Goal: Transaction & Acquisition: Purchase product/service

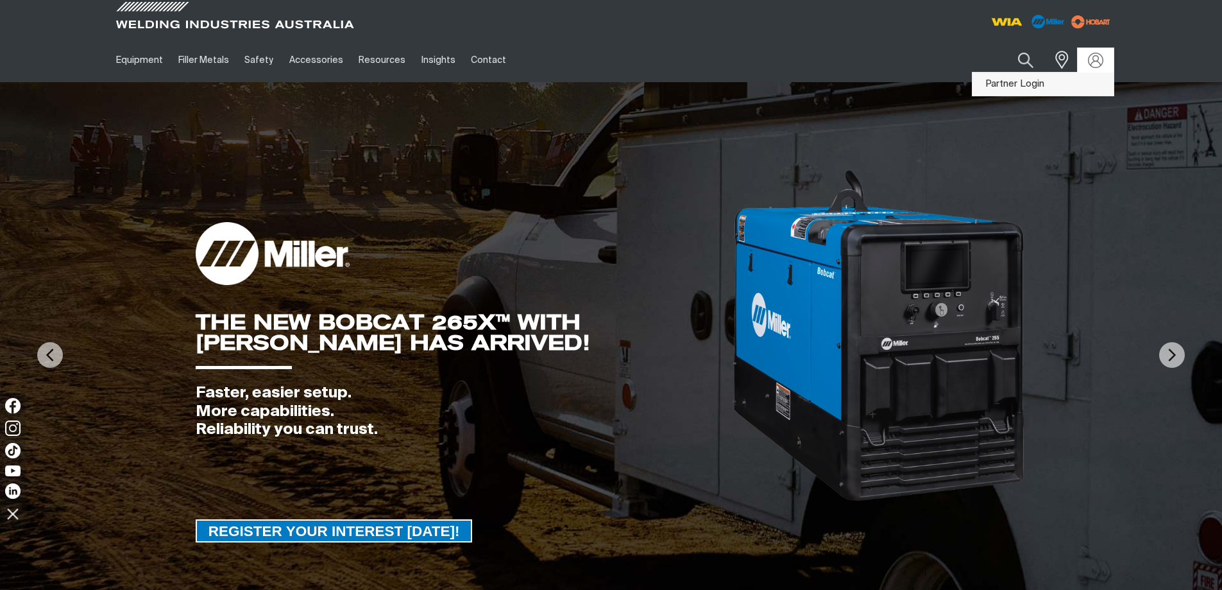
click at [1093, 83] on link "Partner Login" at bounding box center [1043, 84] width 141 height 24
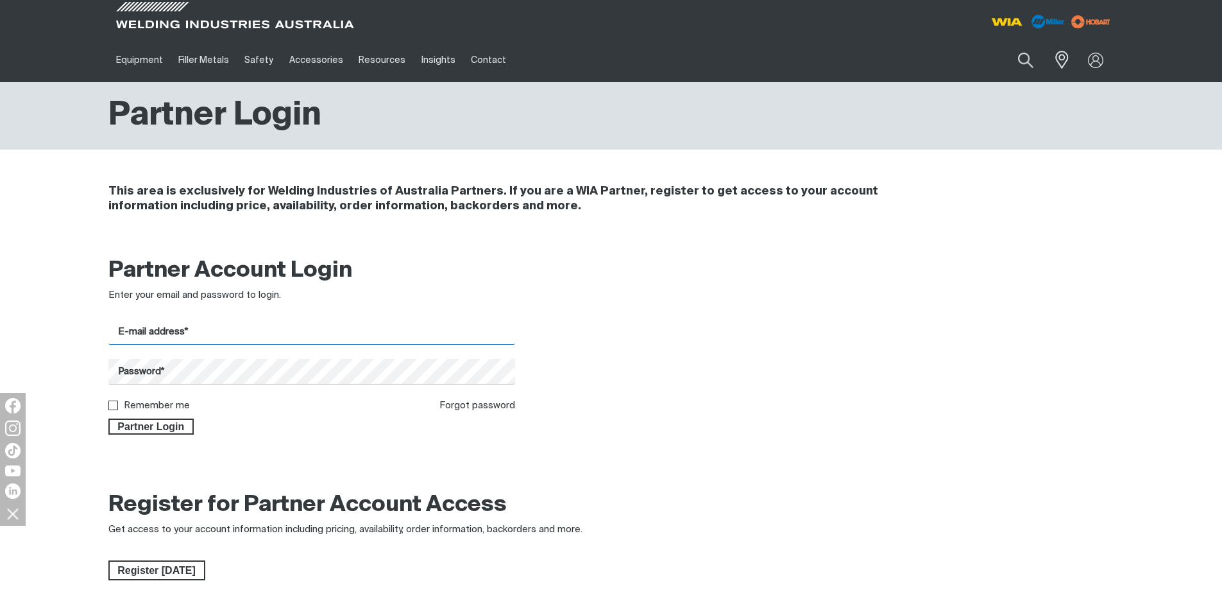
type input "[PERSON_NAME][EMAIL_ADDRESS][PERSON_NAME][DOMAIN_NAME]"
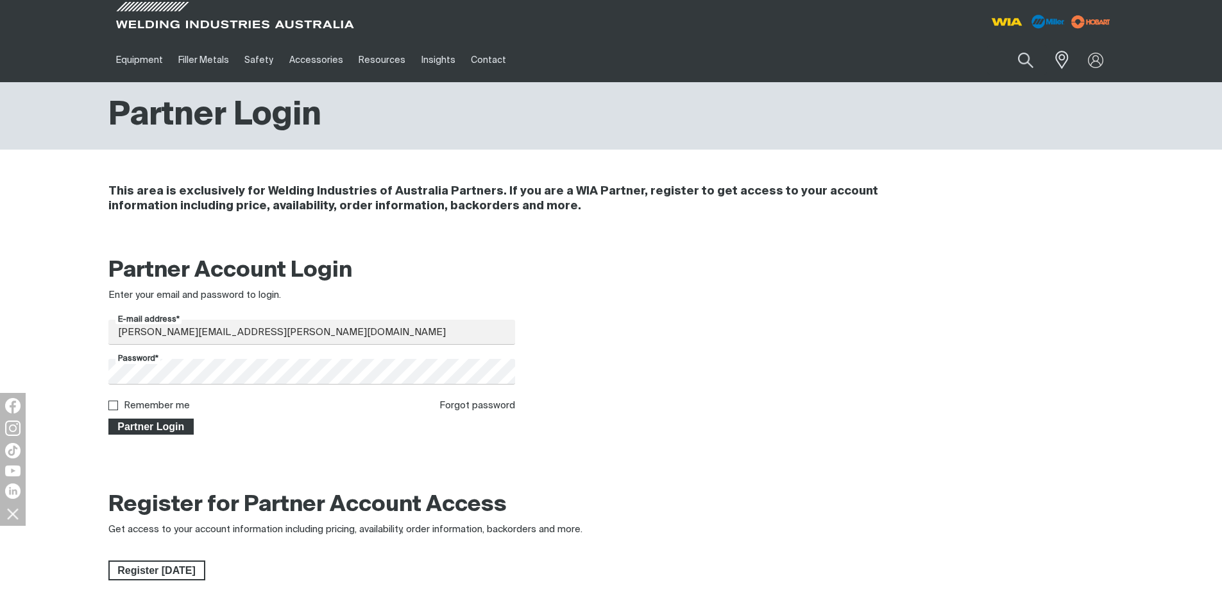
click at [176, 418] on button "Partner Login" at bounding box center [151, 426] width 86 height 17
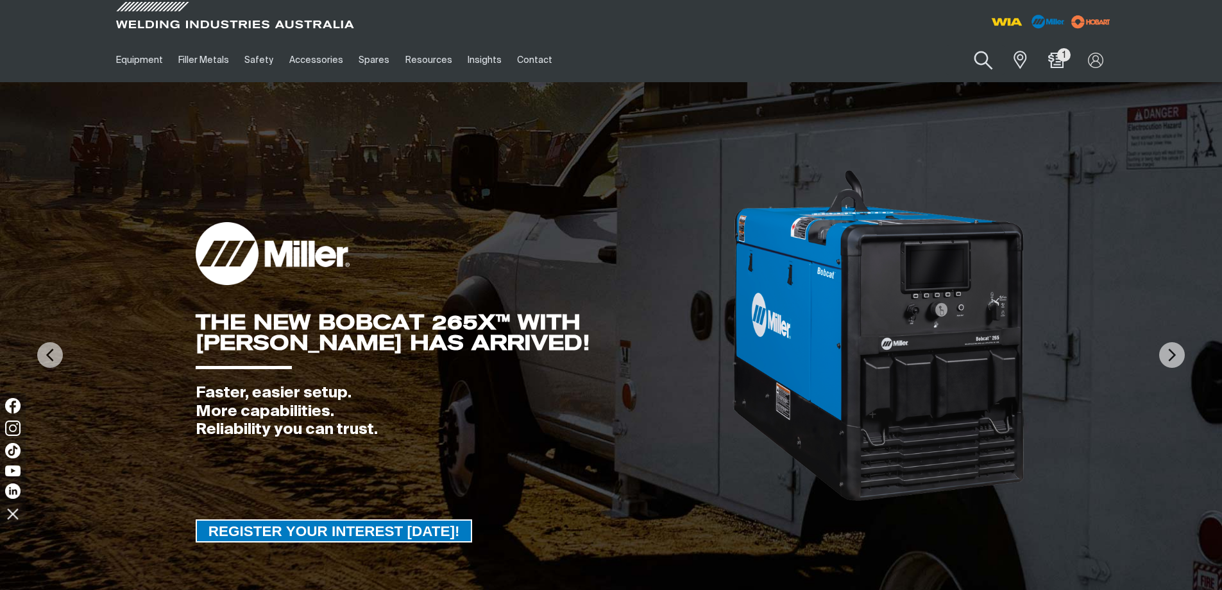
click at [987, 62] on button "Search products" at bounding box center [984, 60] width 52 height 37
click at [914, 59] on input "Search" at bounding box center [906, 60] width 198 height 29
paste input "CP144-1"
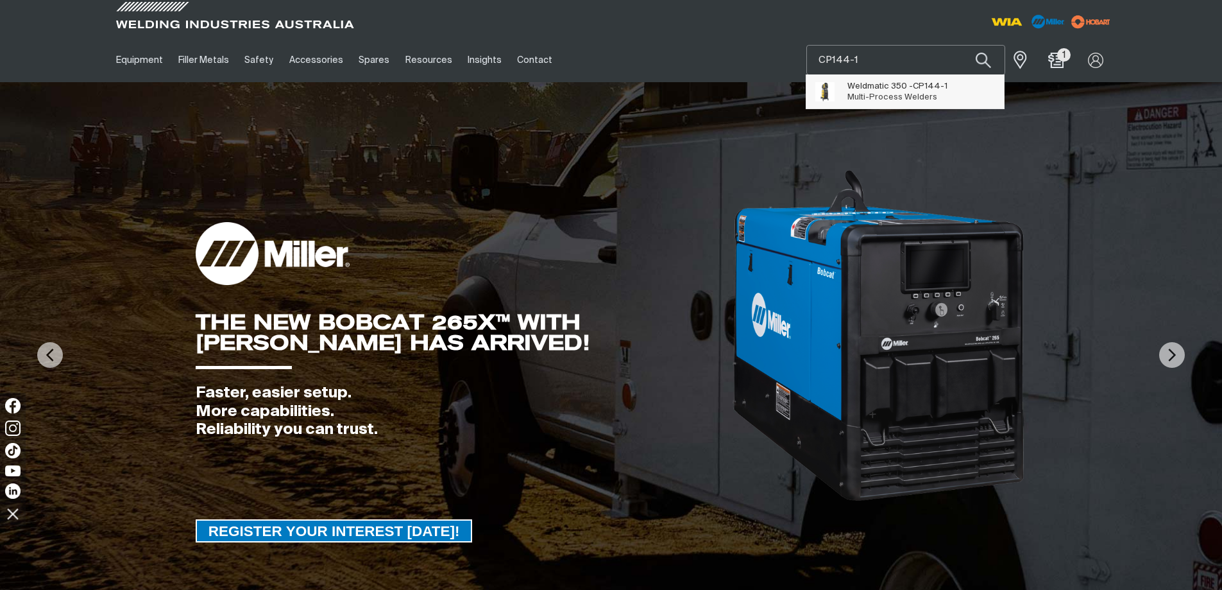
type input "CP144-1"
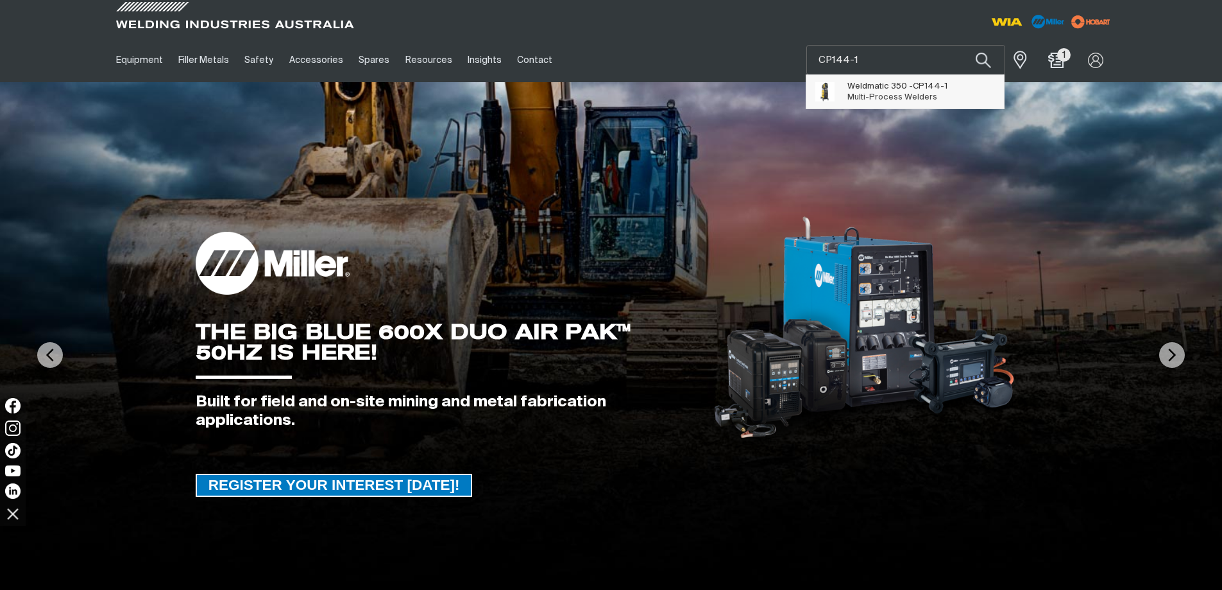
click at [896, 98] on span "Multi-Process Welders" at bounding box center [892, 97] width 90 height 8
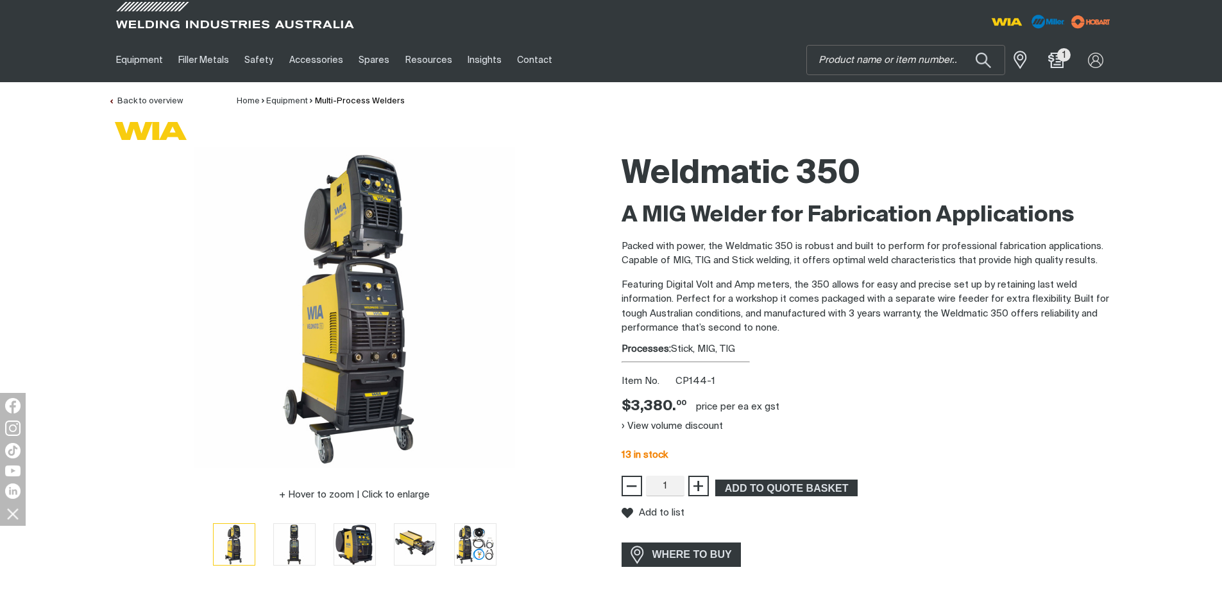
scroll to position [128, 0]
